Goal: Find specific page/section: Find specific page/section

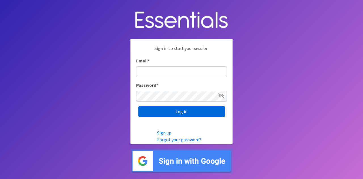
type input "jamie@villagediaperbank.org"
click at [179, 112] on input "Log in" at bounding box center [181, 111] width 86 height 11
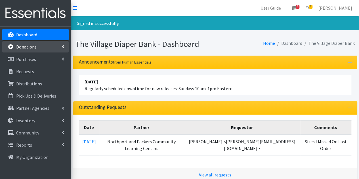
click at [34, 46] on p "Donations" at bounding box center [26, 47] width 20 height 6
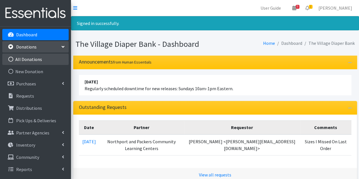
click at [33, 58] on link "All Donations" at bounding box center [35, 59] width 66 height 11
